Goal: Transaction & Acquisition: Purchase product/service

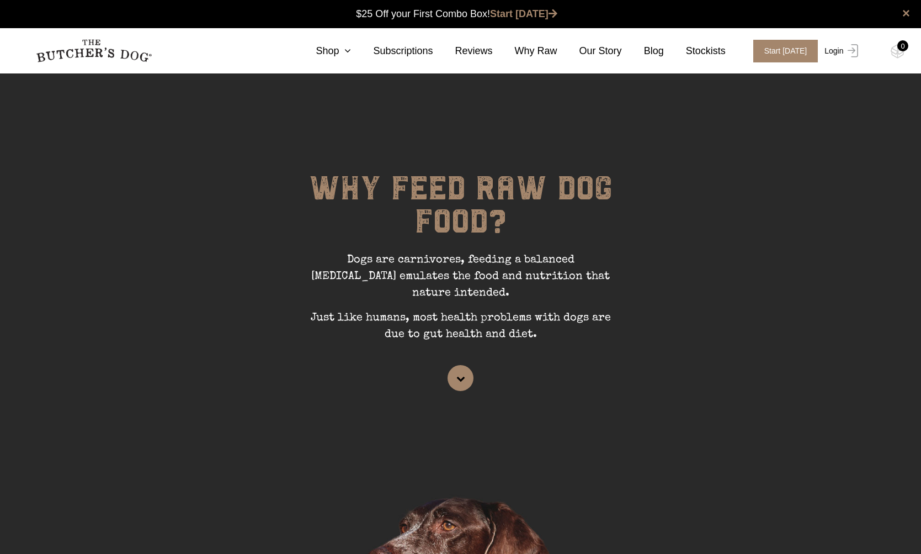
click at [835, 46] on link "Login" at bounding box center [840, 51] width 36 height 23
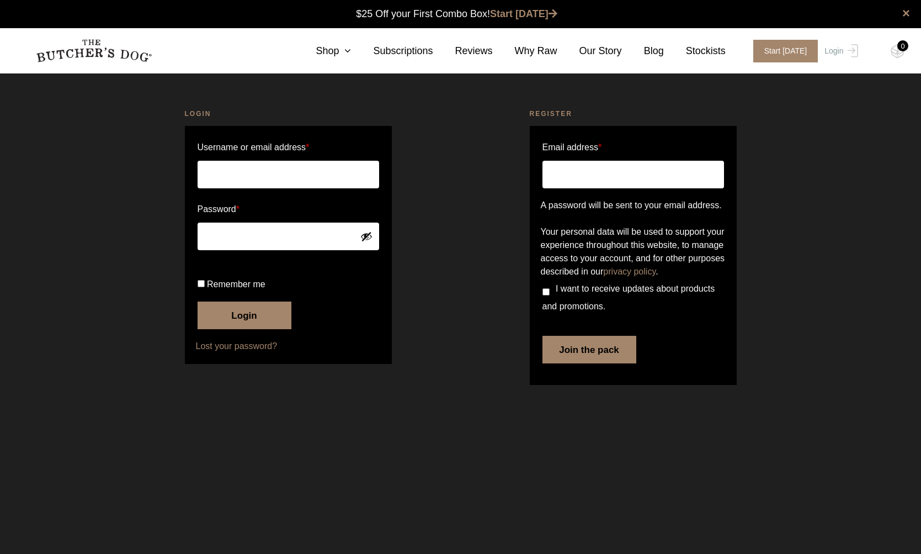
type input "gooldlaw@bigpond.com"
click at [247, 329] on button "Login" at bounding box center [245, 315] width 94 height 28
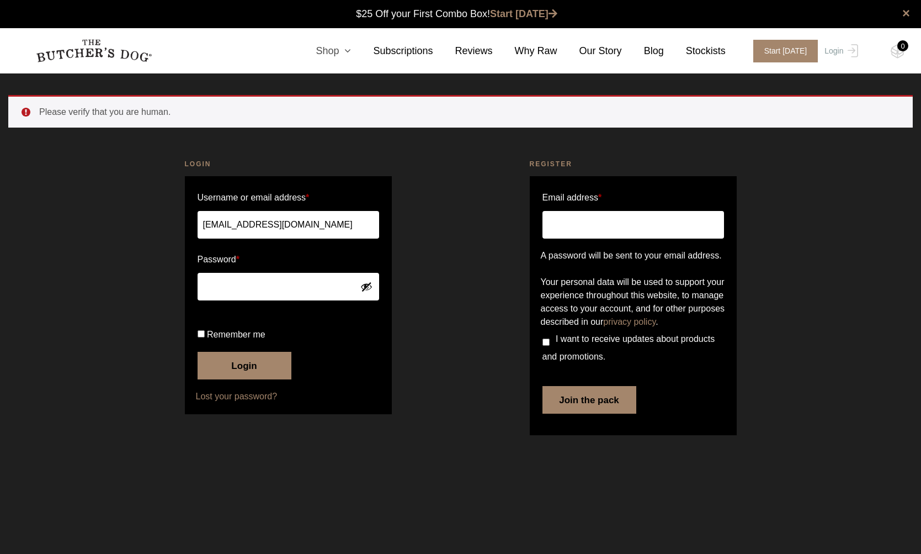
click at [337, 47] on link "Shop" at bounding box center [322, 51] width 57 height 15
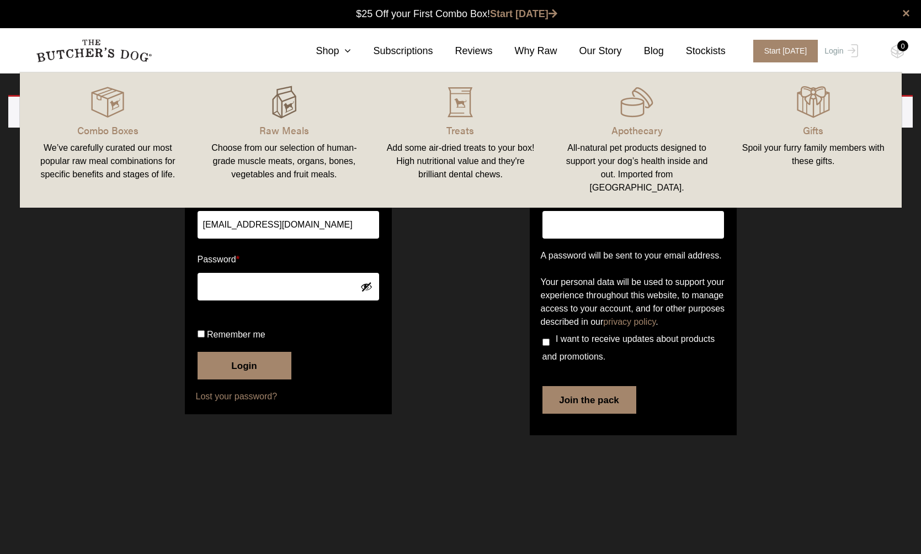
click at [273, 111] on img at bounding box center [284, 102] width 33 height 33
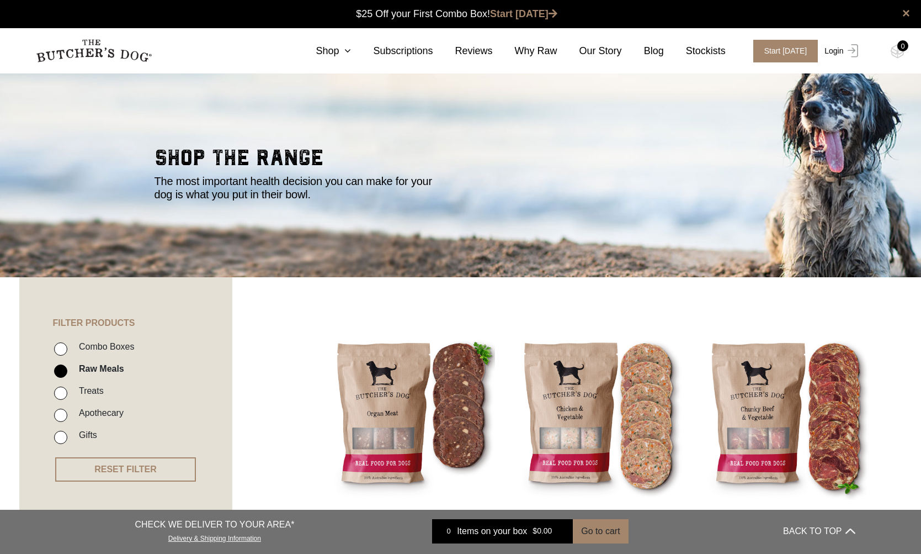
click at [840, 51] on link "Login" at bounding box center [840, 51] width 36 height 23
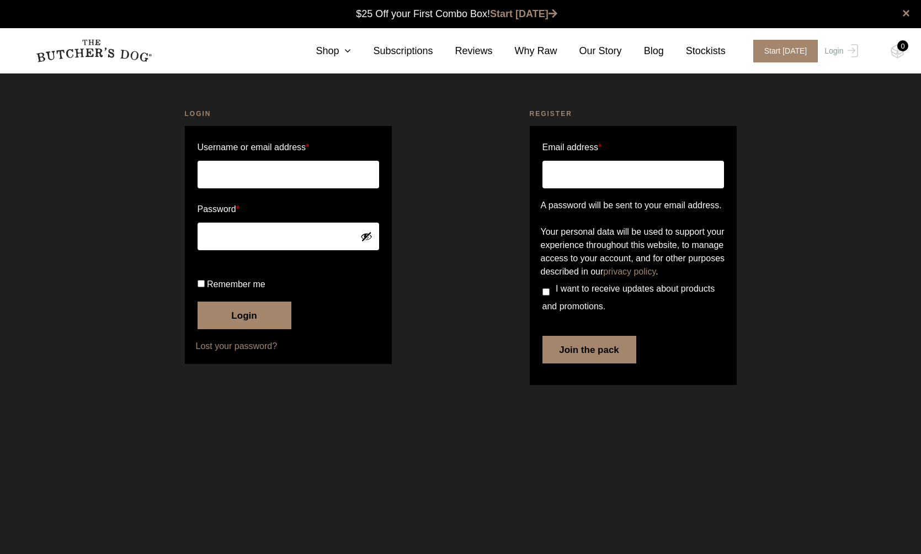
type input "[EMAIL_ADDRESS][DOMAIN_NAME]"
click at [247, 329] on button "Login" at bounding box center [245, 315] width 94 height 28
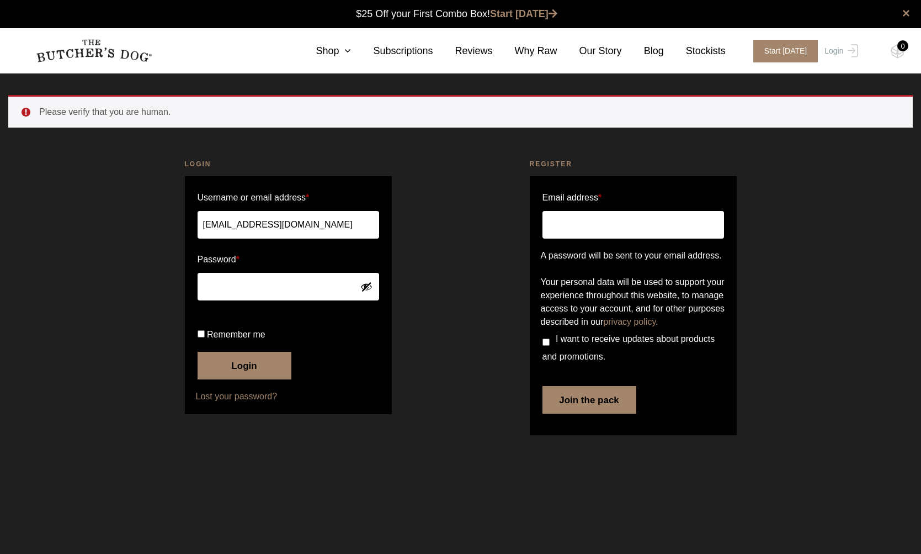
click at [105, 109] on li "Please verify that you are human." at bounding box center [467, 111] width 856 height 13
click at [242, 379] on button "Login" at bounding box center [245, 366] width 94 height 28
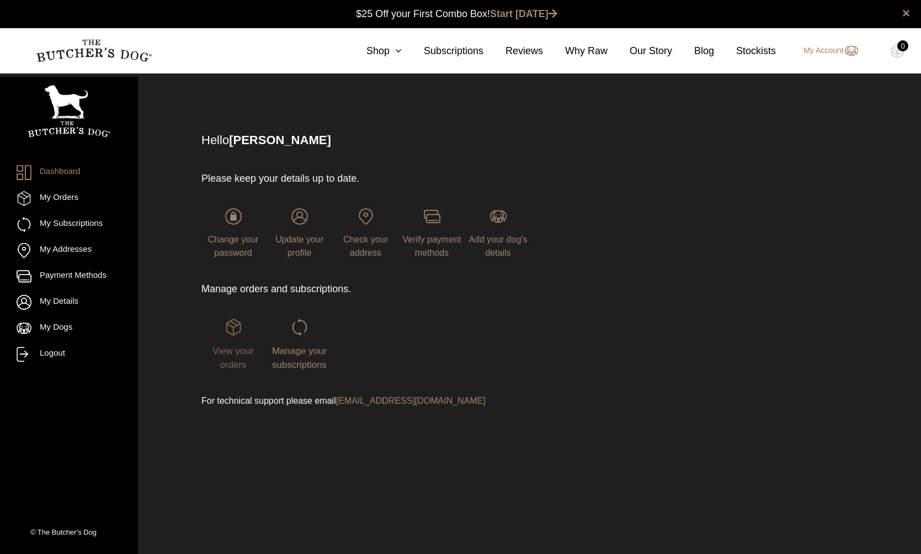
click at [234, 334] on img at bounding box center [233, 327] width 17 height 17
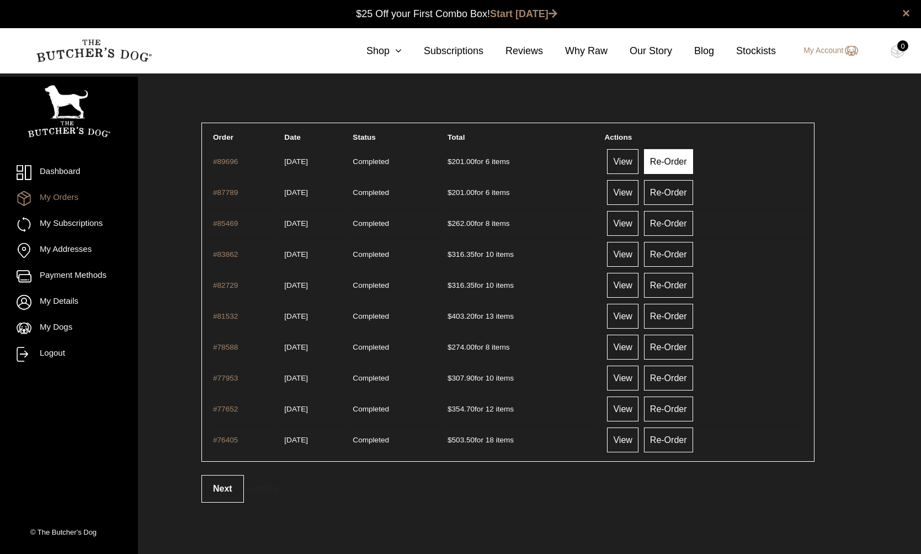
click at [684, 161] on link "Re-Order" at bounding box center [668, 161] width 49 height 25
click at [638, 160] on link "View" at bounding box center [622, 161] width 31 height 25
